Goal: Transaction & Acquisition: Purchase product/service

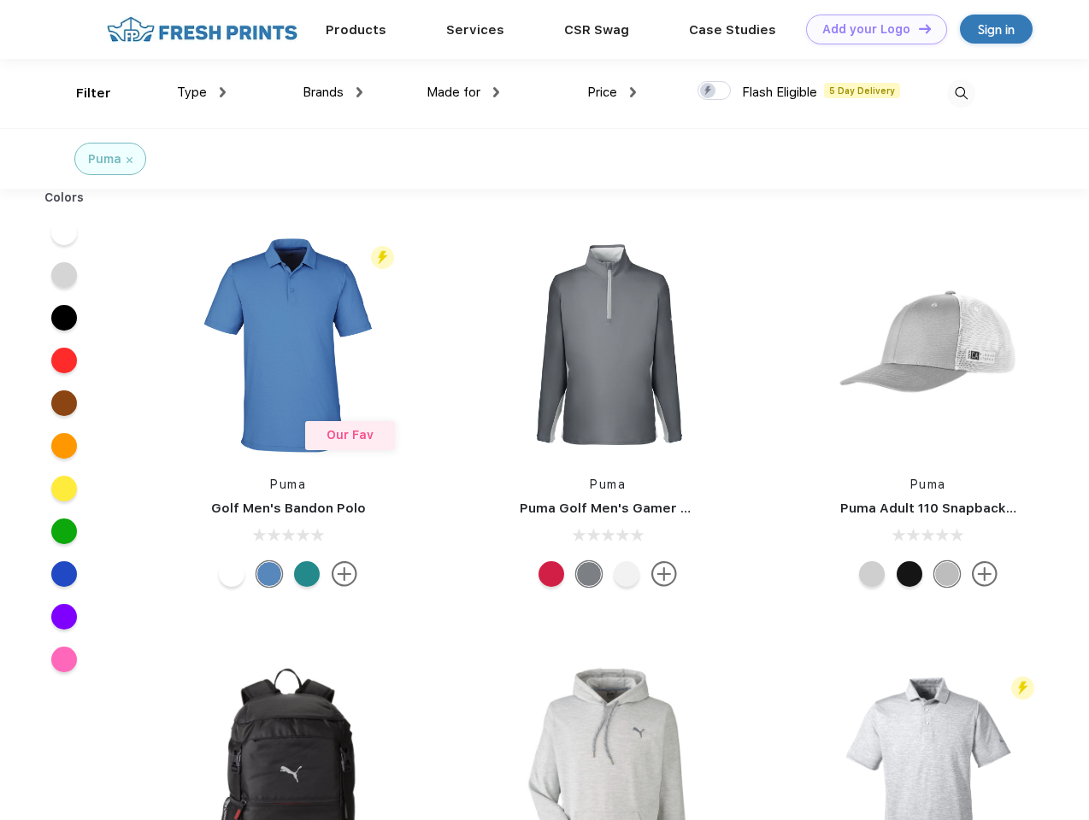
scroll to position [1, 0]
click at [870, 29] on link "Add your Logo Design Tool" at bounding box center [876, 30] width 141 height 30
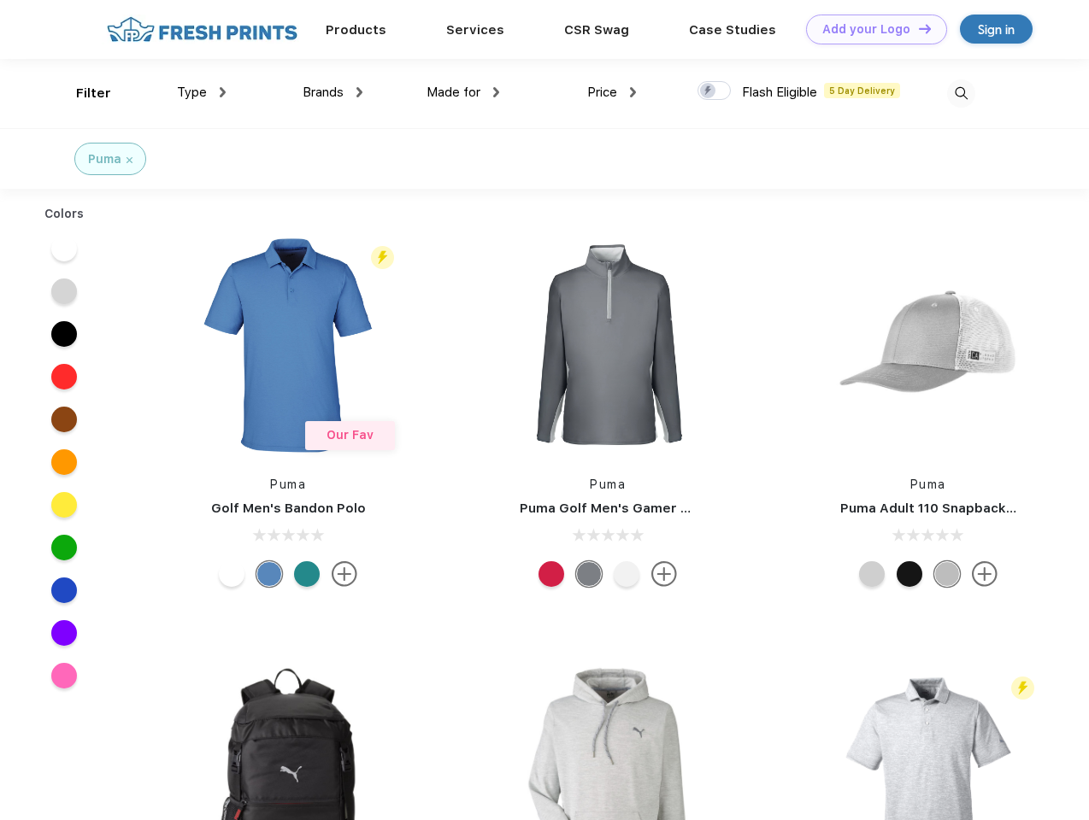
click at [0, 0] on div "Design Tool" at bounding box center [0, 0] width 0 height 0
click at [917, 28] on link "Add your Logo Design Tool" at bounding box center [876, 30] width 141 height 30
click at [82, 93] on div "Filter" at bounding box center [93, 94] width 35 height 20
click at [202, 92] on span "Type" at bounding box center [192, 92] width 30 height 15
click at [332, 92] on span "Brands" at bounding box center [323, 92] width 41 height 15
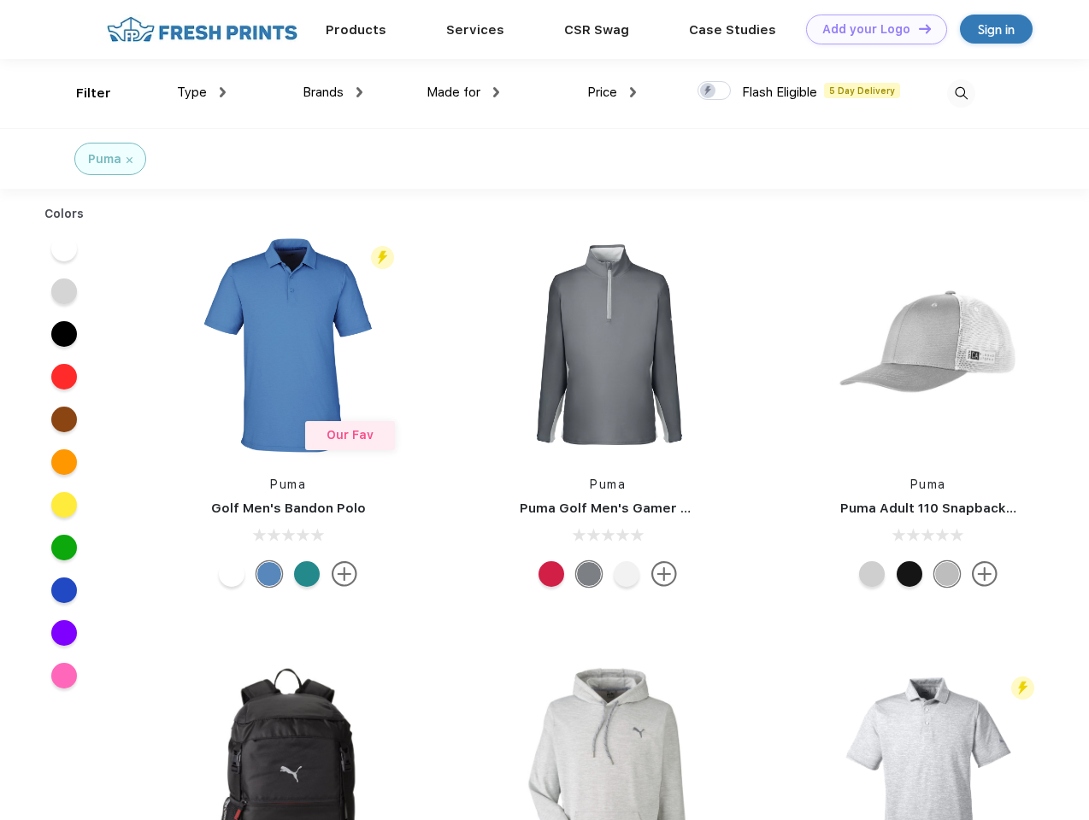
click at [463, 92] on span "Made for" at bounding box center [453, 92] width 54 height 15
click at [612, 92] on span "Price" at bounding box center [602, 92] width 30 height 15
click at [714, 91] on div at bounding box center [713, 90] width 33 height 19
click at [708, 91] on input "checkbox" at bounding box center [702, 85] width 11 height 11
click at [961, 93] on img at bounding box center [961, 93] width 28 height 28
